Goal: Navigation & Orientation: Understand site structure

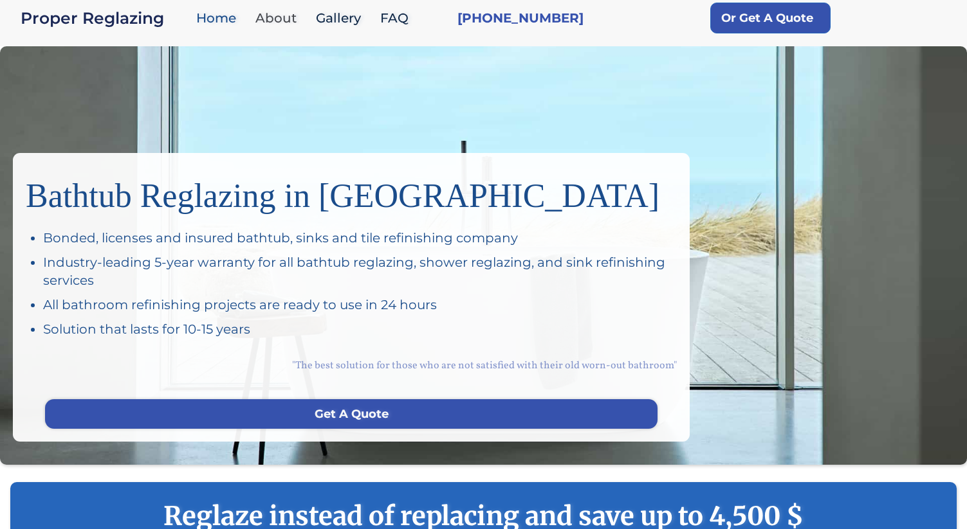
click at [286, 18] on link "About" at bounding box center [279, 19] width 60 height 28
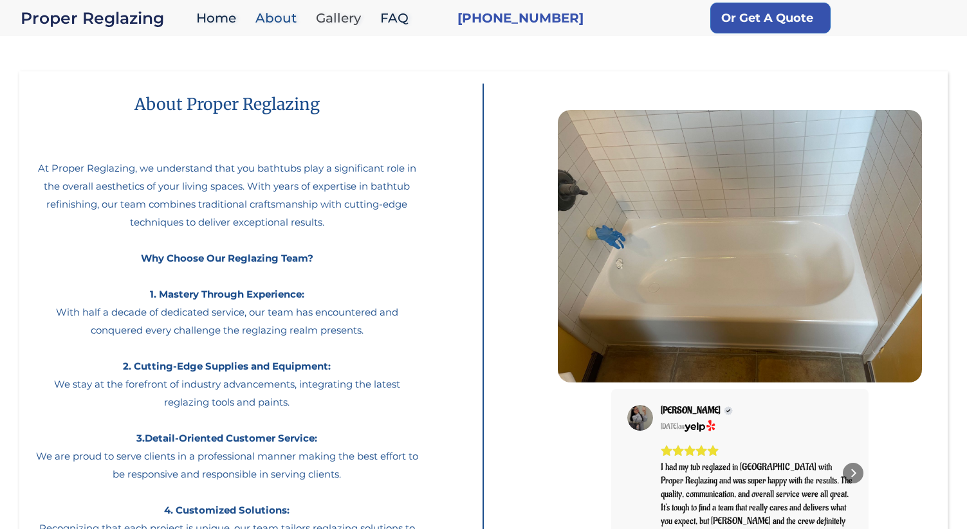
click at [333, 17] on link "Gallery" at bounding box center [341, 19] width 64 height 28
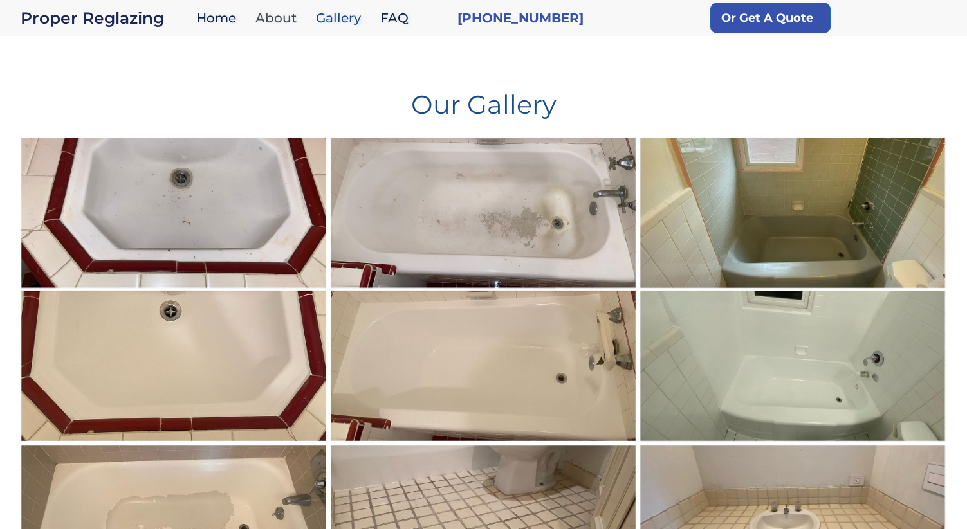
click at [264, 17] on link "About" at bounding box center [279, 19] width 60 height 28
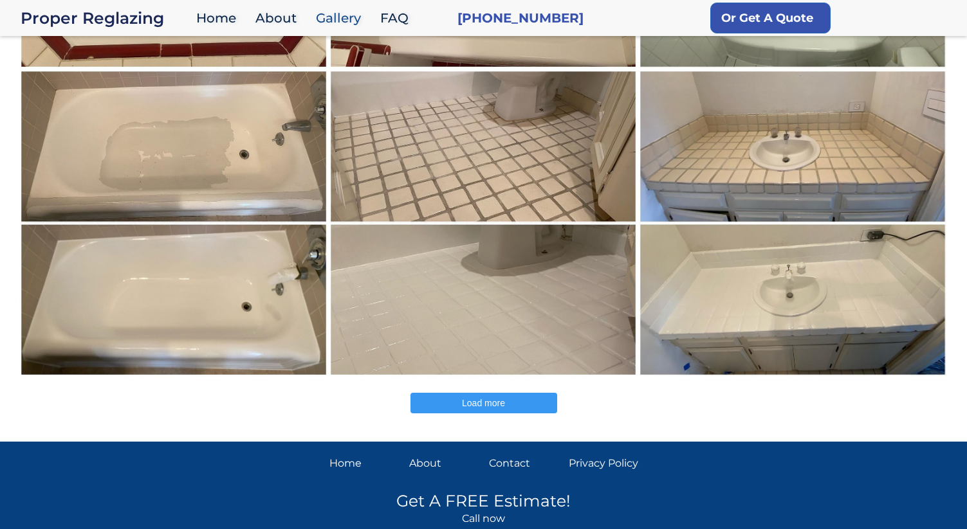
scroll to position [428, 0]
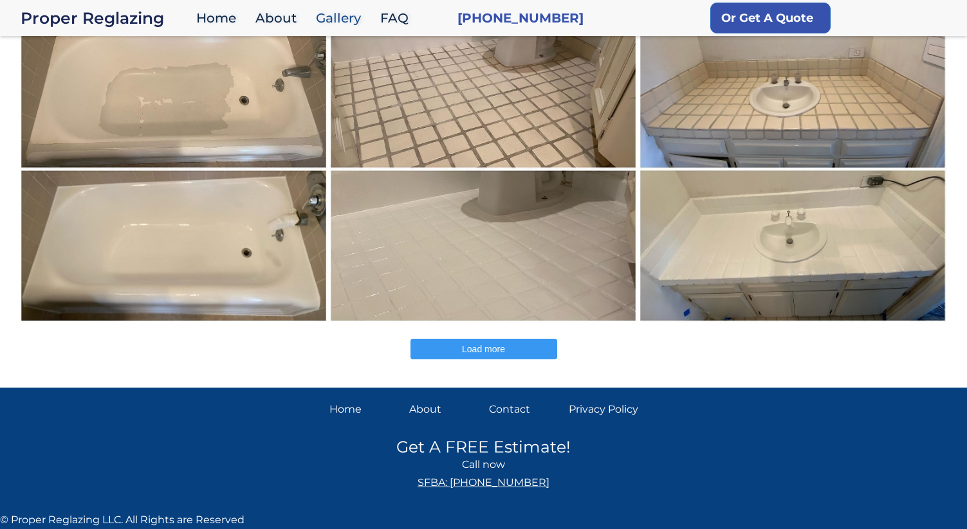
click at [418, 410] on div "About" at bounding box center [443, 410] width 69 height 18
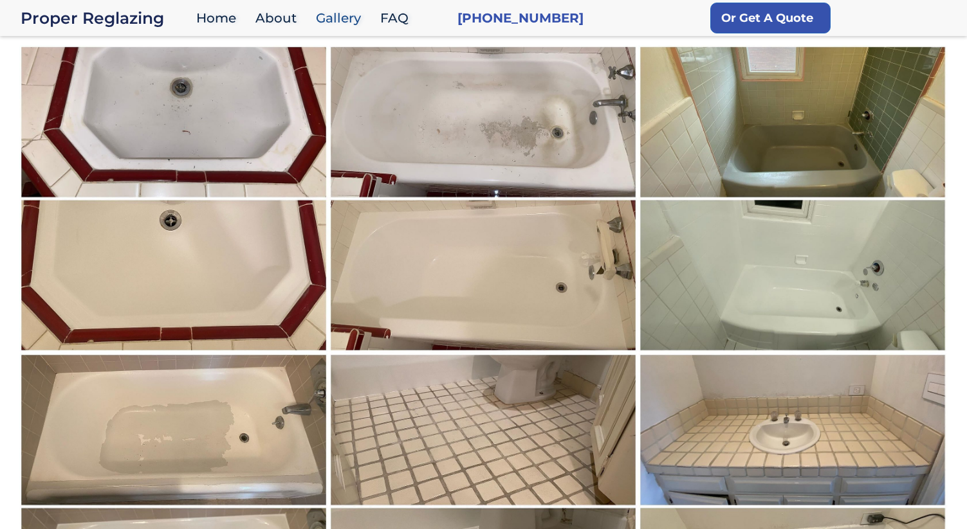
scroll to position [0, 0]
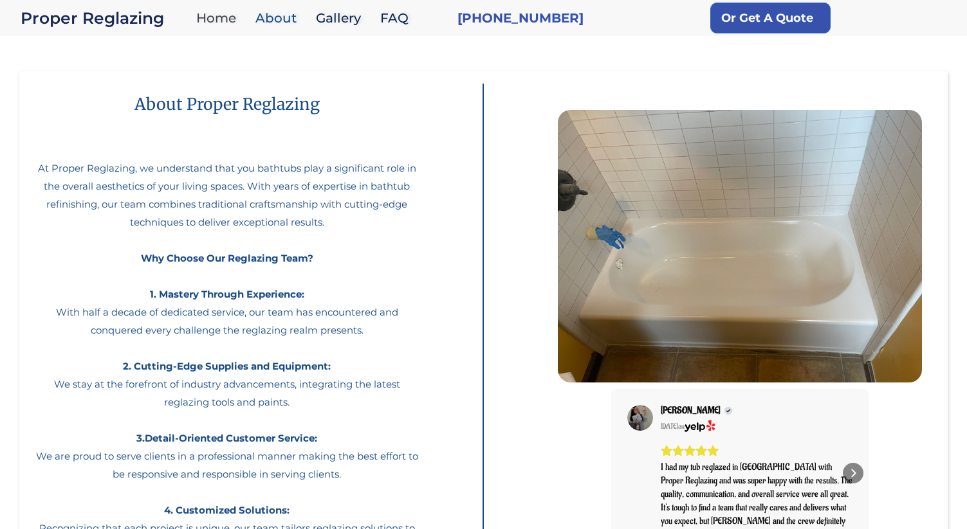
click at [223, 17] on link "Home" at bounding box center [219, 19] width 59 height 28
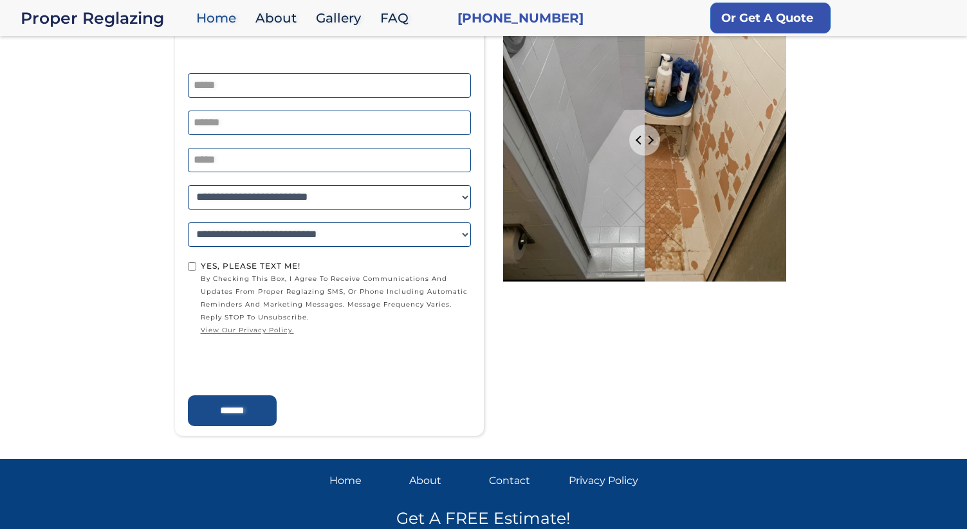
scroll to position [2281, 0]
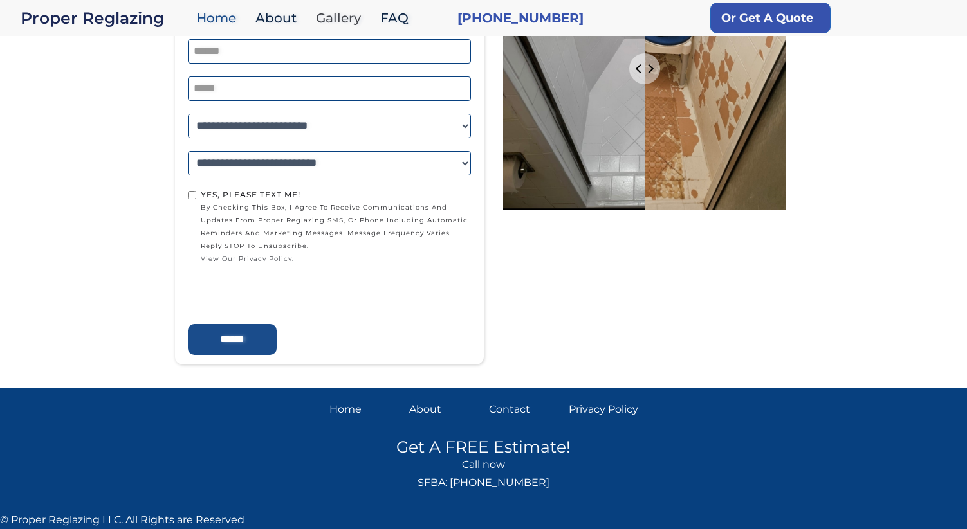
click at [339, 15] on link "Gallery" at bounding box center [341, 19] width 64 height 28
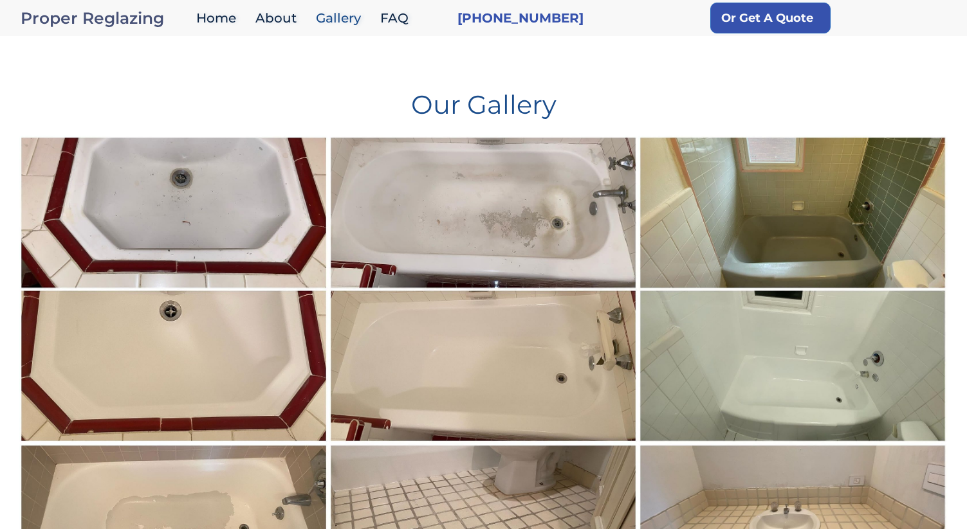
click at [141, 21] on div "Proper Reglazing" at bounding box center [105, 18] width 169 height 18
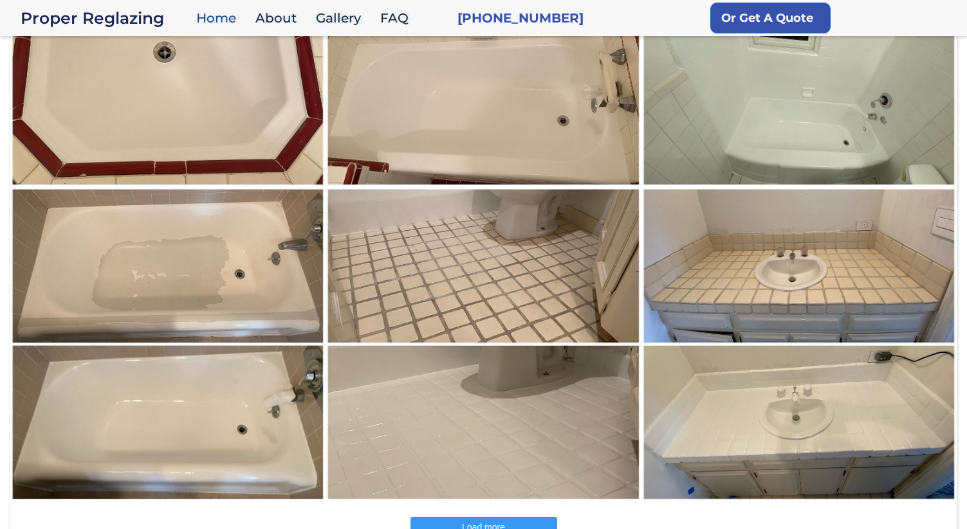
scroll to position [1672, 0]
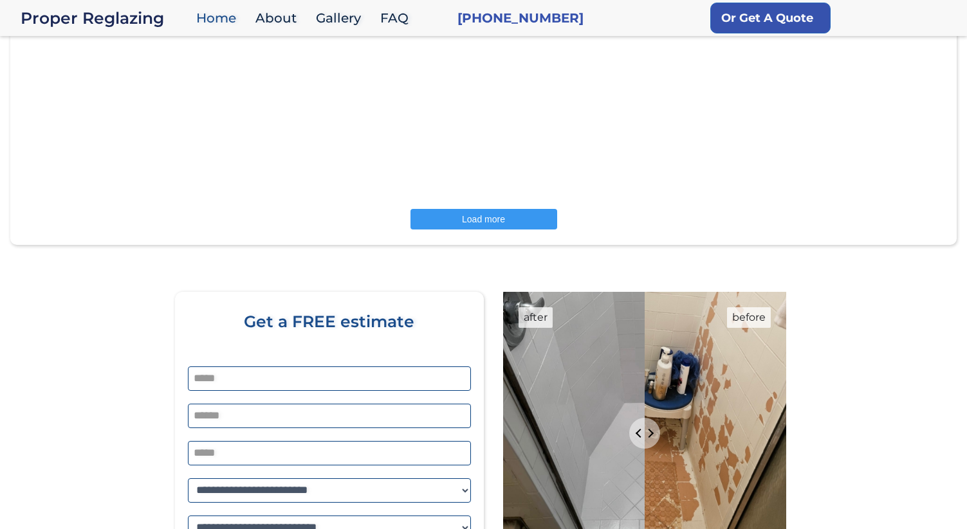
scroll to position [2281, 0]
